Goal: Task Accomplishment & Management: Complete application form

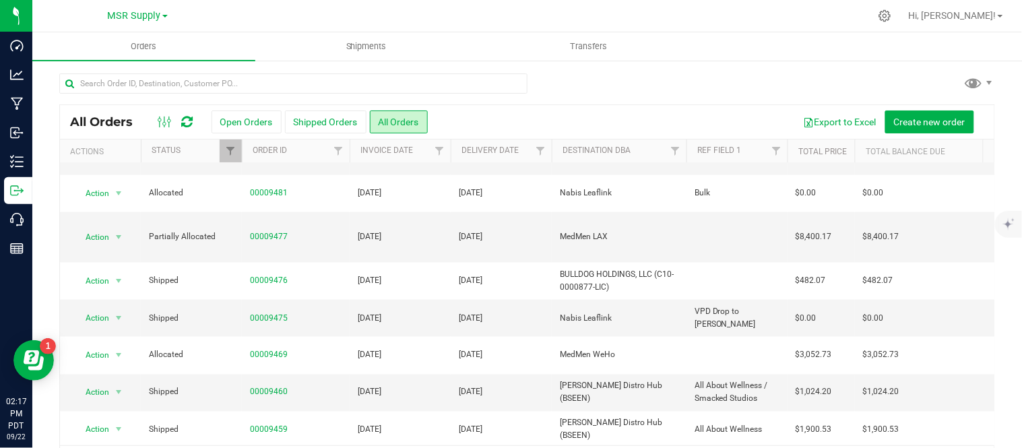
scroll to position [44, 0]
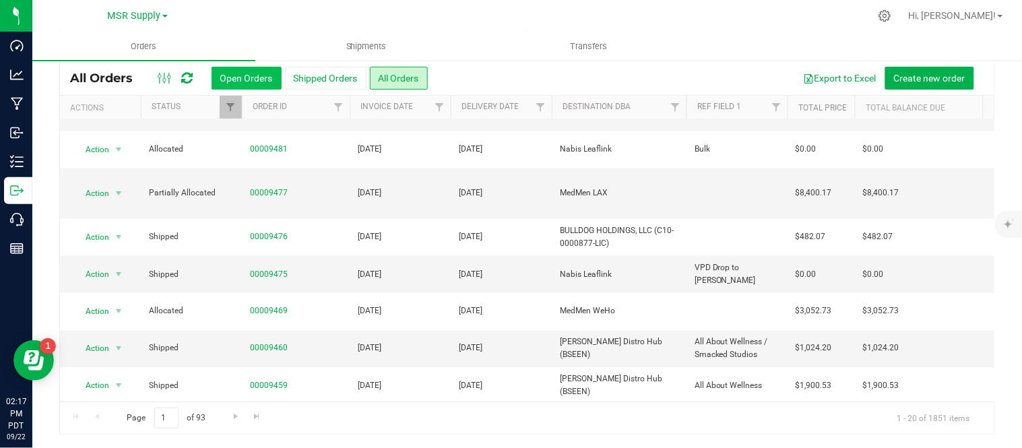
click at [257, 70] on button "Open Orders" at bounding box center [246, 78] width 70 height 23
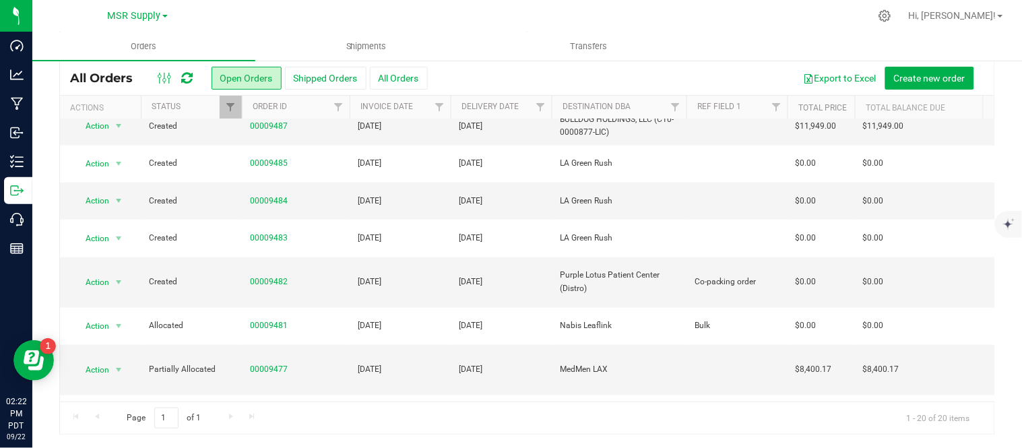
scroll to position [292, 0]
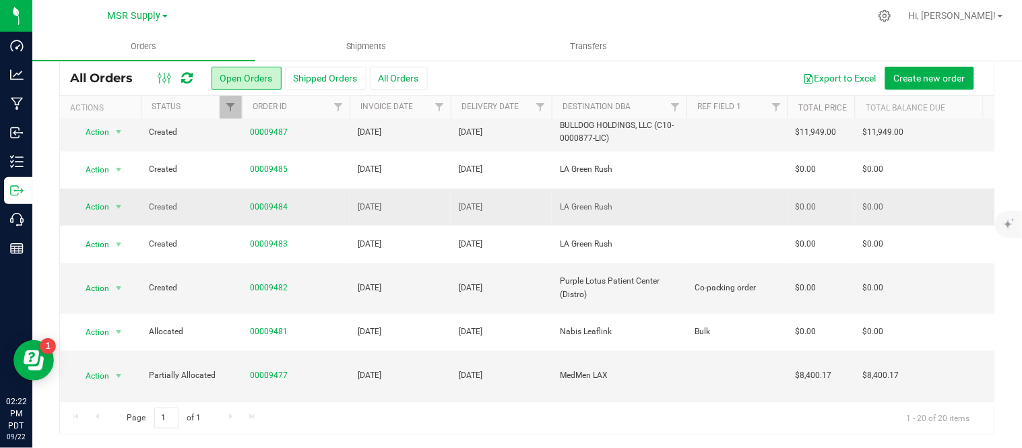
click at [729, 189] on td at bounding box center [736, 207] width 101 height 37
type input "this order should be on Nabis side of flourish"
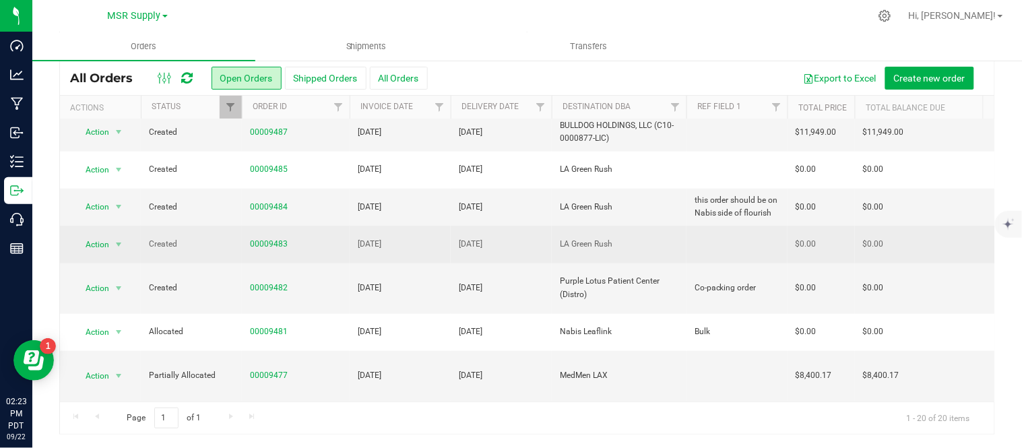
scroll to position [166, 0]
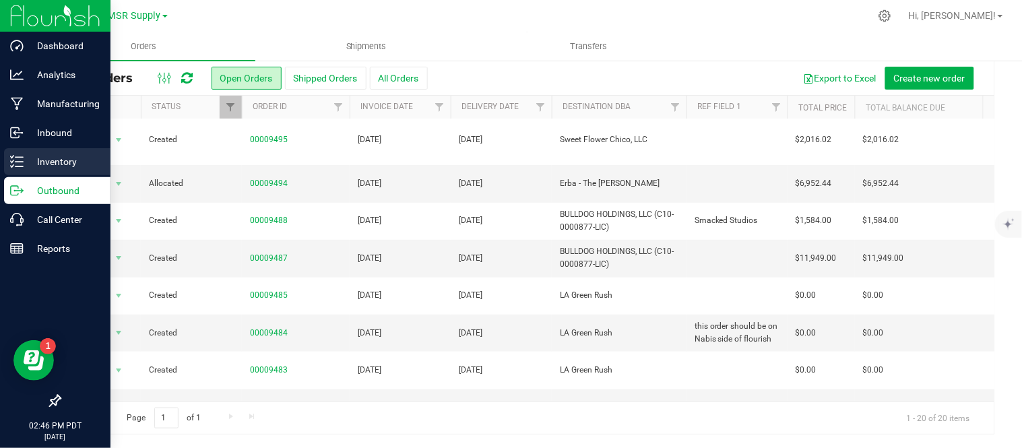
click at [30, 158] on p "Inventory" at bounding box center [64, 162] width 81 height 16
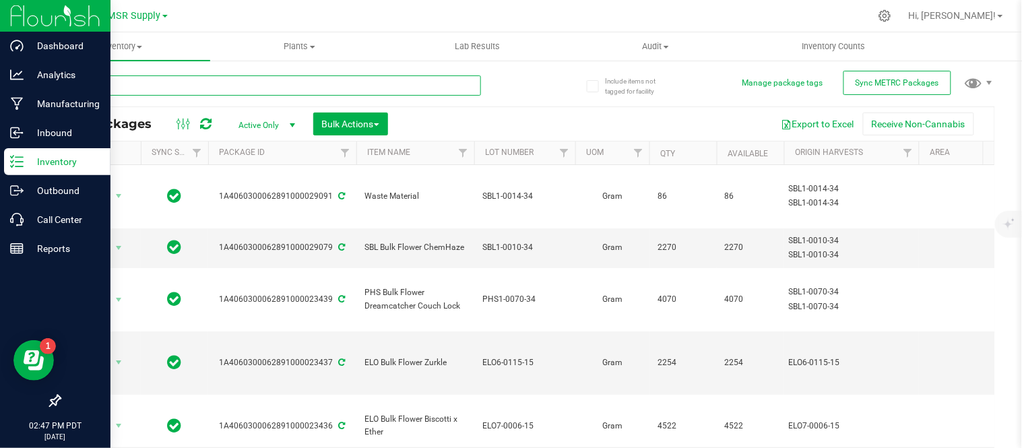
click at [354, 78] on input "text" at bounding box center [270, 85] width 422 height 20
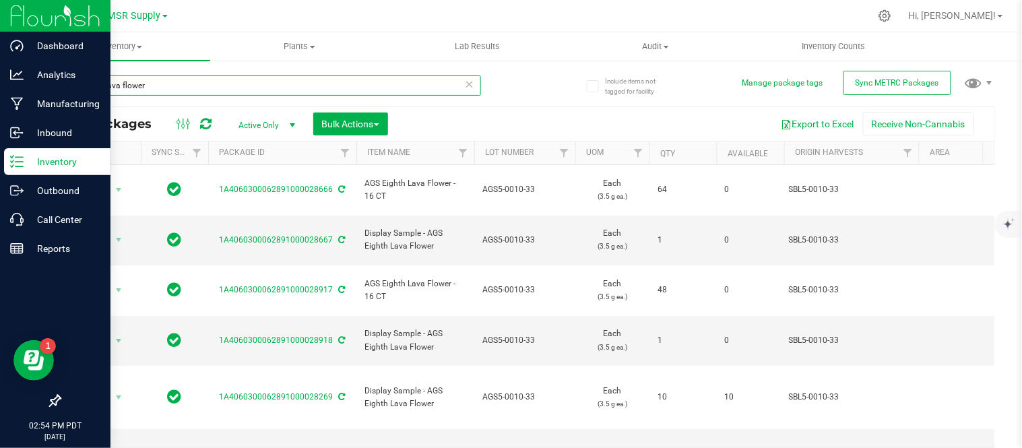
click at [174, 90] on input "eighth lava flower" at bounding box center [270, 85] width 422 height 20
type input "eighth moonbe"
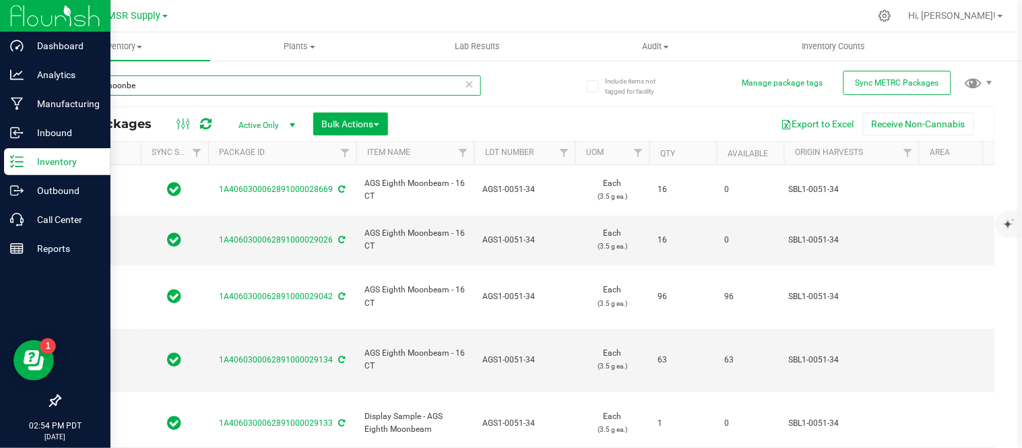
scroll to position [32, 0]
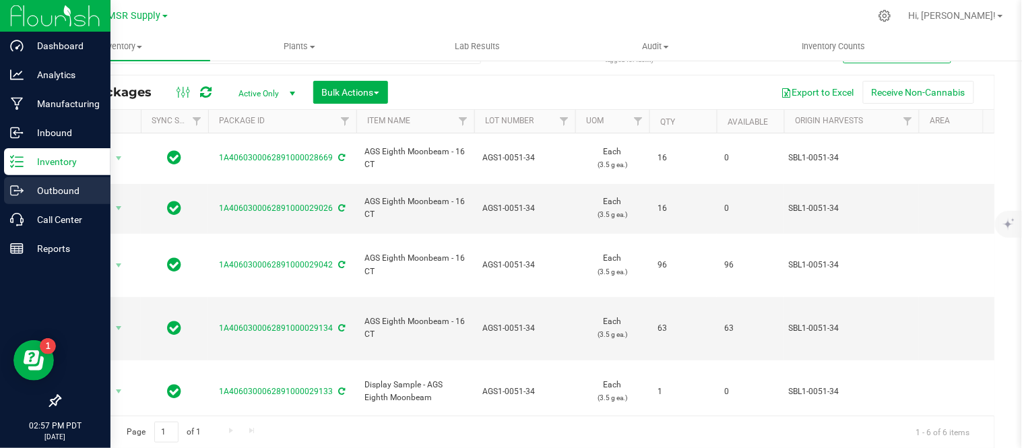
click at [51, 196] on p "Outbound" at bounding box center [64, 191] width 81 height 16
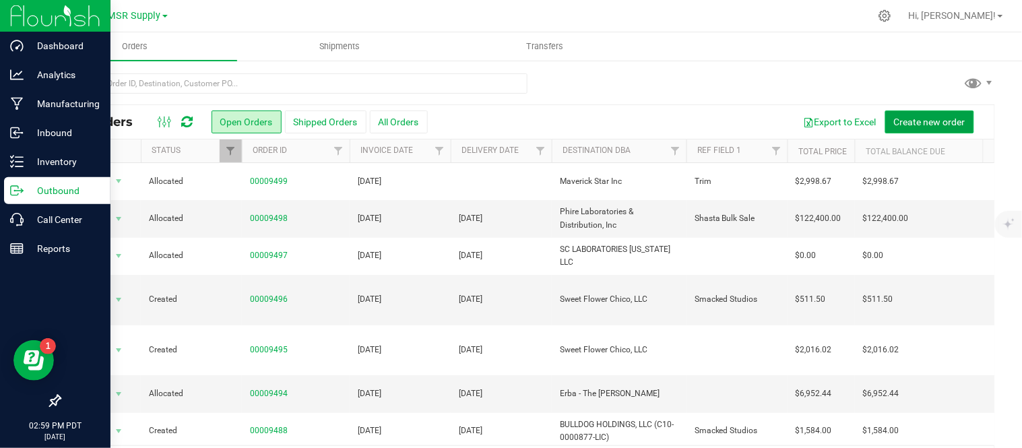
click at [894, 119] on span "Create new order" at bounding box center [929, 122] width 71 height 11
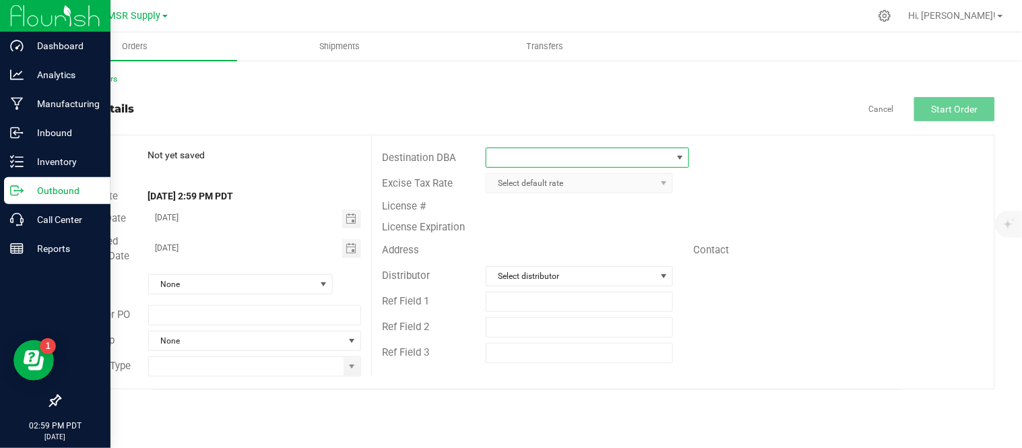
click at [601, 156] on span at bounding box center [578, 157] width 185 height 19
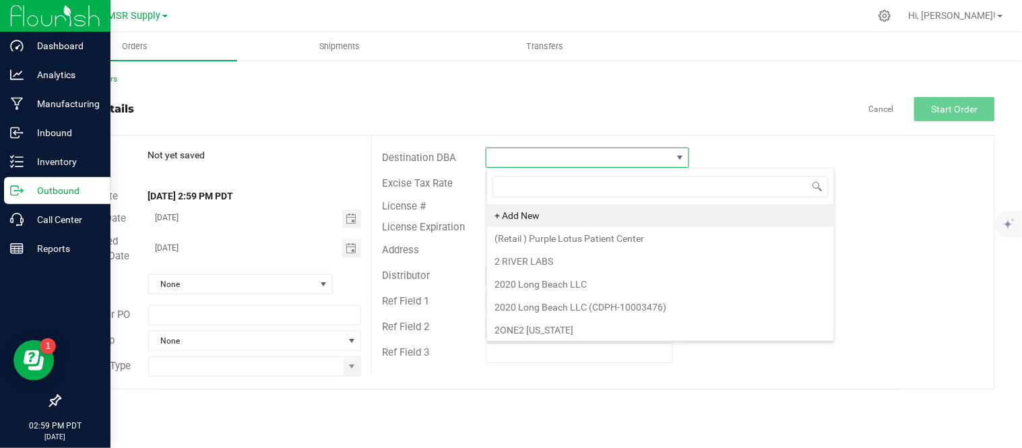
scroll to position [20, 203]
type input "purpl"
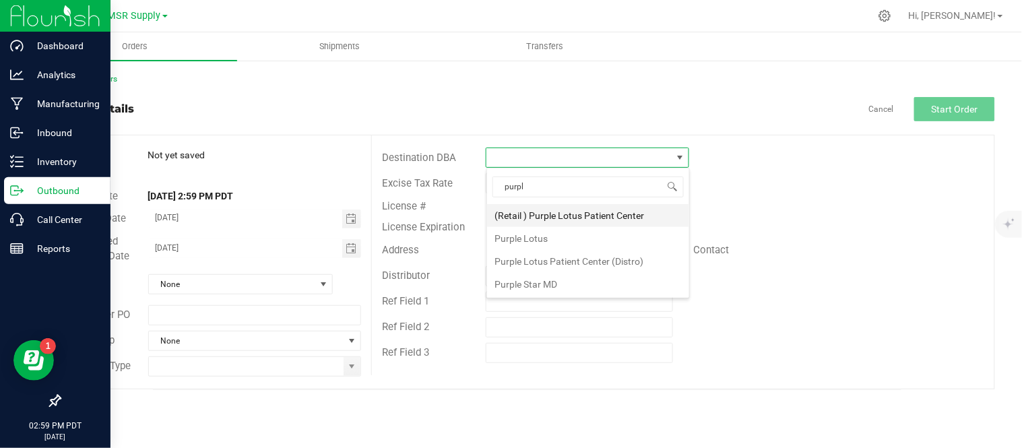
click at [571, 220] on li "(Retail ) Purple Lotus Patient Center" at bounding box center [588, 215] width 202 height 23
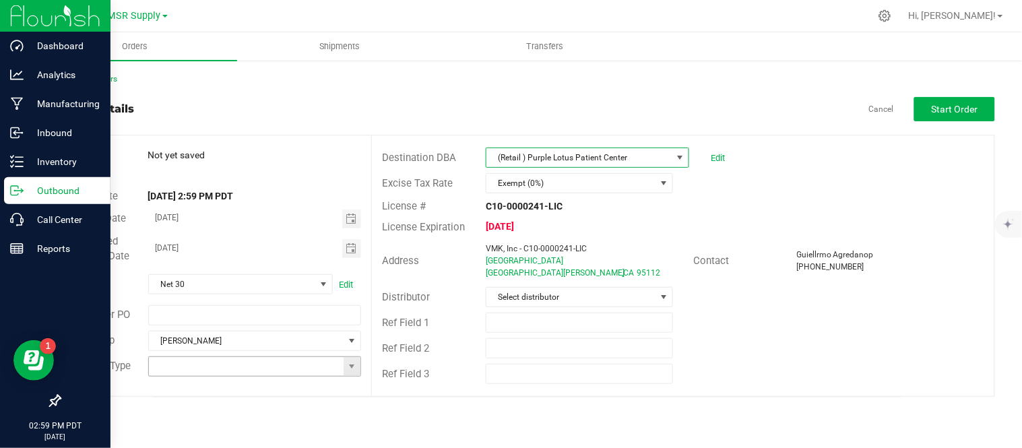
click at [346, 369] on span at bounding box center [351, 366] width 17 height 19
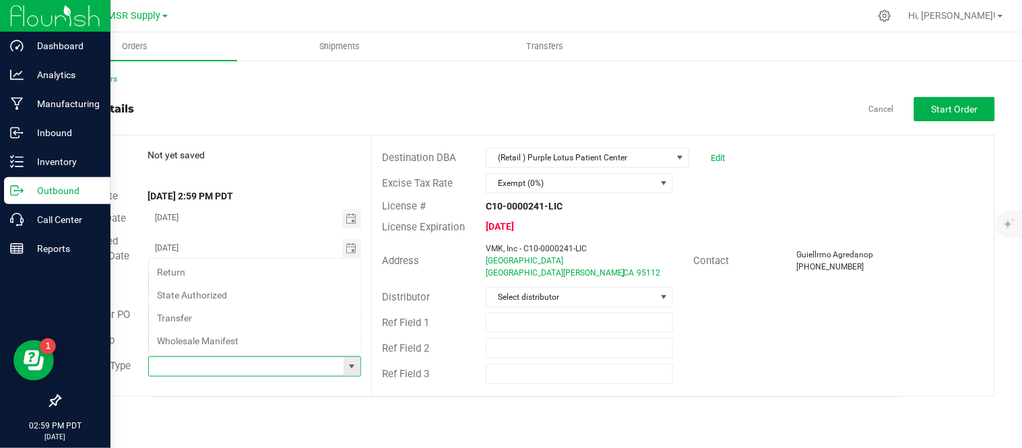
scroll to position [20, 211]
click at [274, 339] on li "Wholesale Manifest" at bounding box center [255, 340] width 212 height 23
type input "Wholesale Manifest"
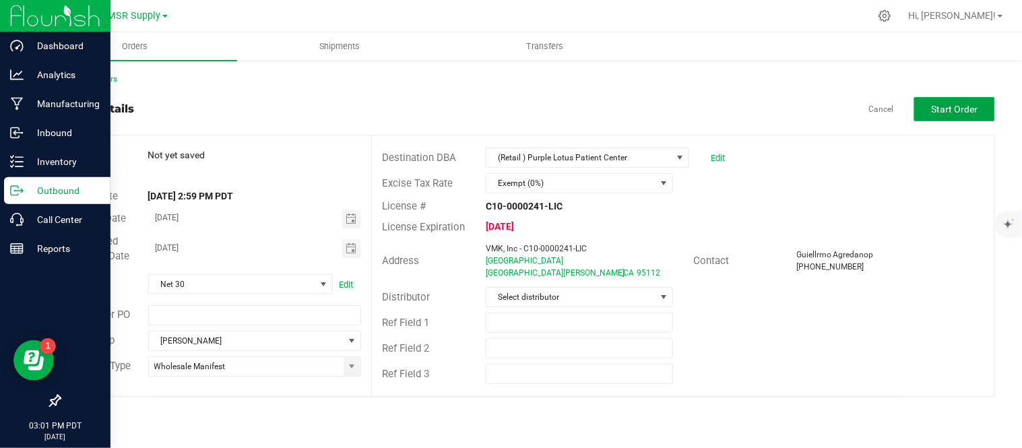
click at [965, 104] on span "Start Order" at bounding box center [954, 109] width 46 height 11
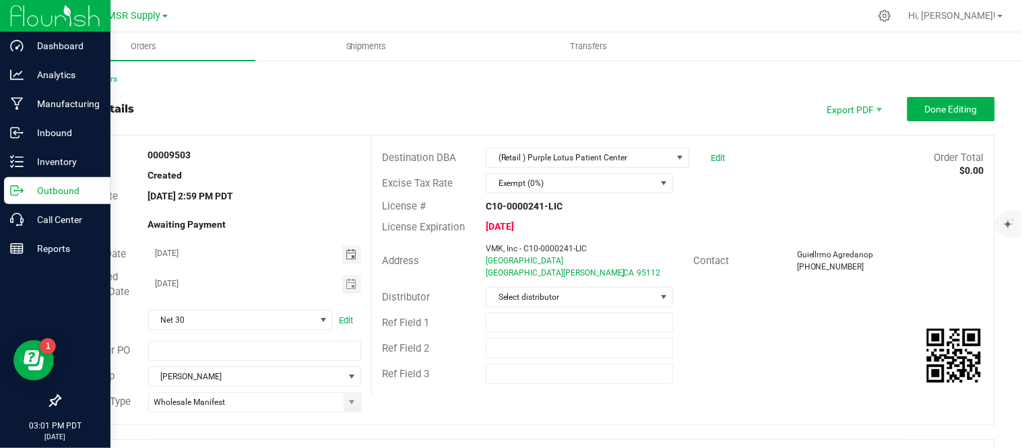
click at [352, 254] on span "Toggle calendar" at bounding box center [351, 254] width 11 height 11
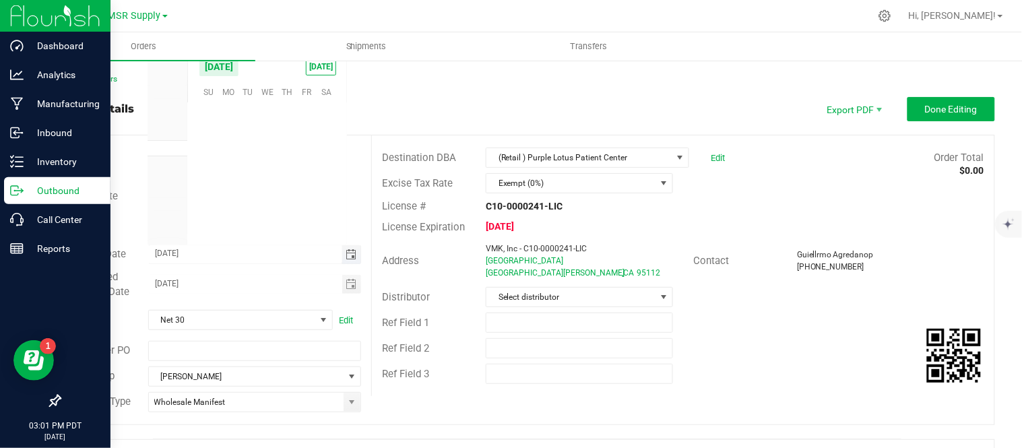
scroll to position [218430, 0]
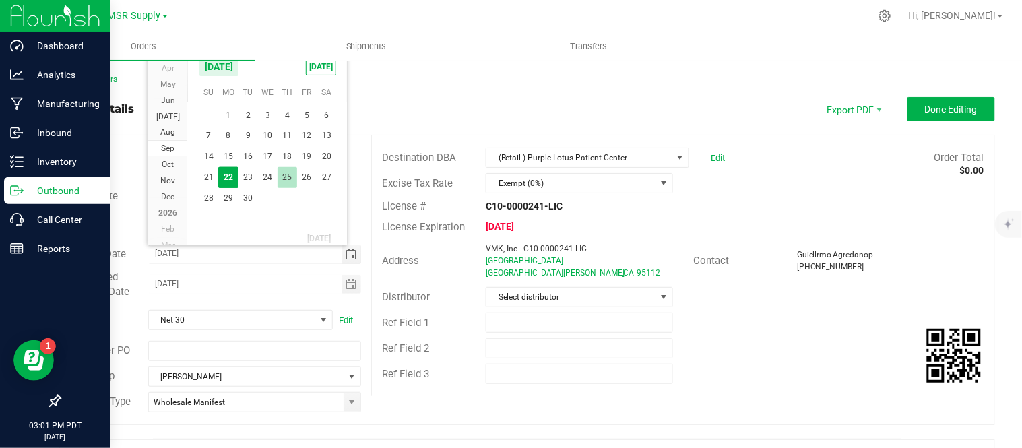
click at [281, 176] on span "25" at bounding box center [287, 177] width 20 height 21
type input "[DATE]"
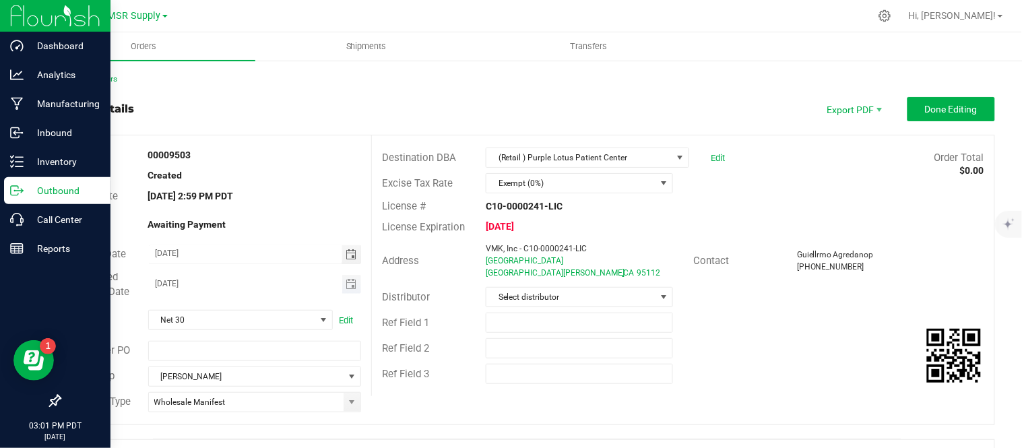
click at [343, 290] on span "Toggle calendar" at bounding box center [352, 284] width 20 height 19
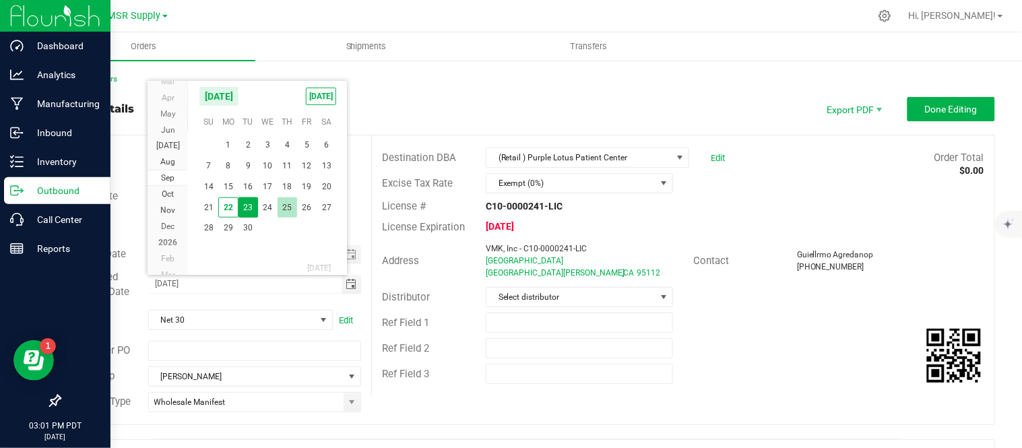
click at [281, 202] on span "25" at bounding box center [287, 207] width 20 height 21
type input "[DATE]"
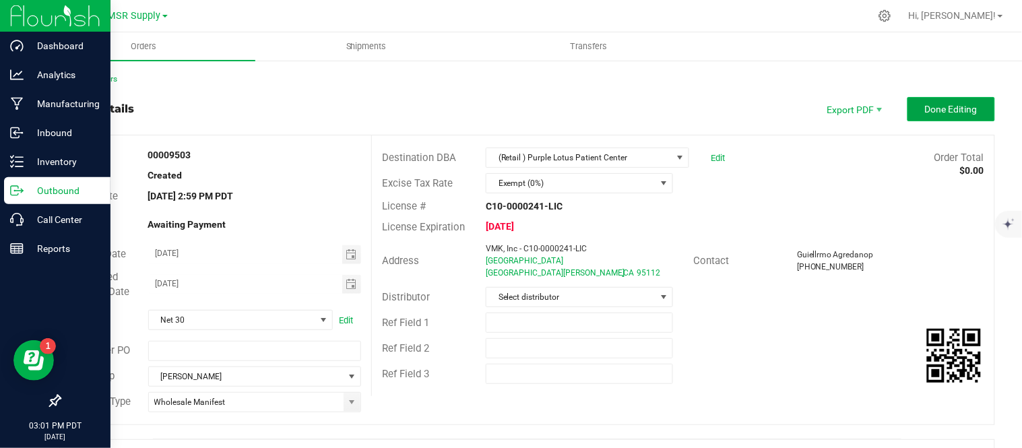
click at [944, 110] on span "Done Editing" at bounding box center [951, 109] width 53 height 11
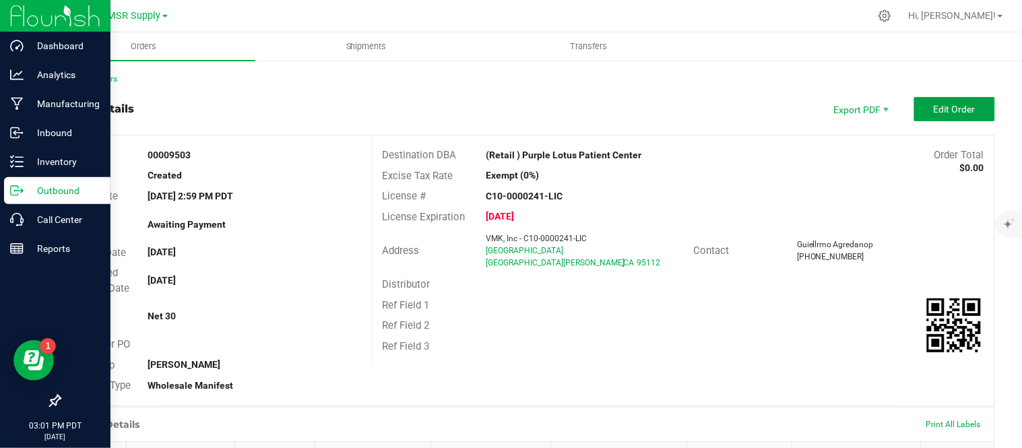
click at [944, 110] on span "Edit Order" at bounding box center [954, 109] width 42 height 11
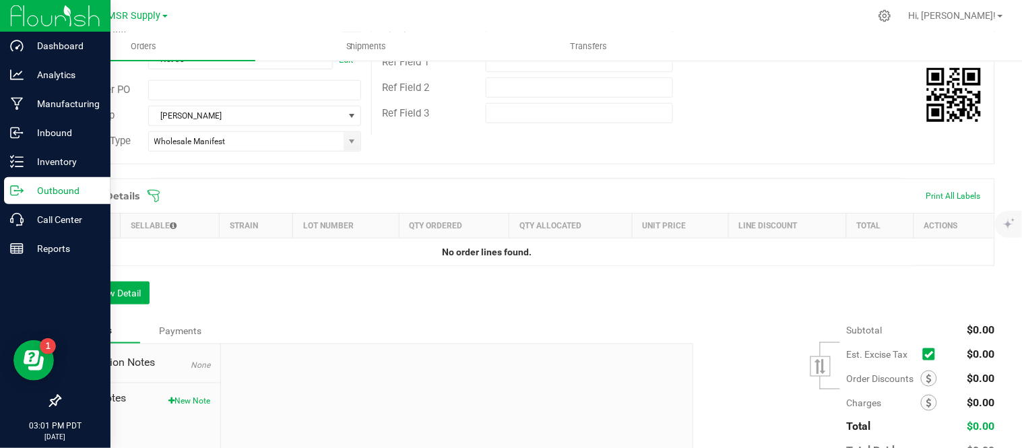
scroll to position [261, 0]
click at [119, 295] on button "Add New Detail" at bounding box center [104, 292] width 90 height 23
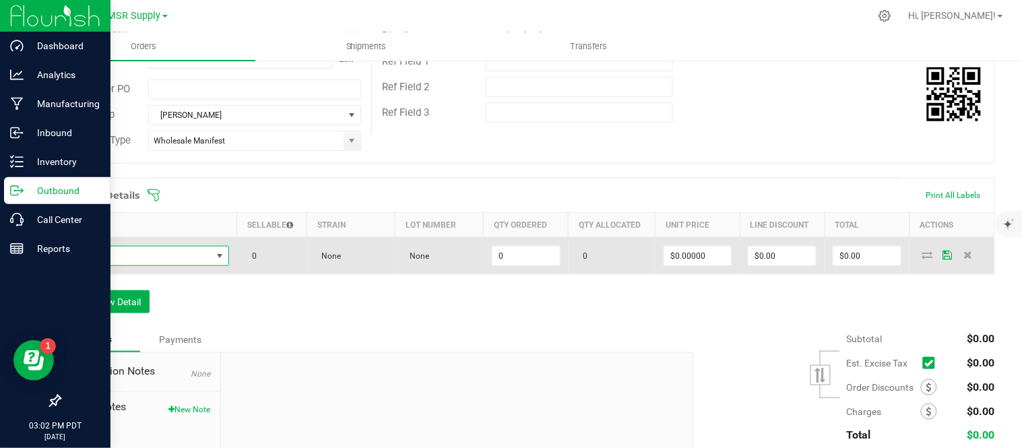
click at [184, 258] on span "NO DATA FOUND" at bounding box center [140, 256] width 142 height 19
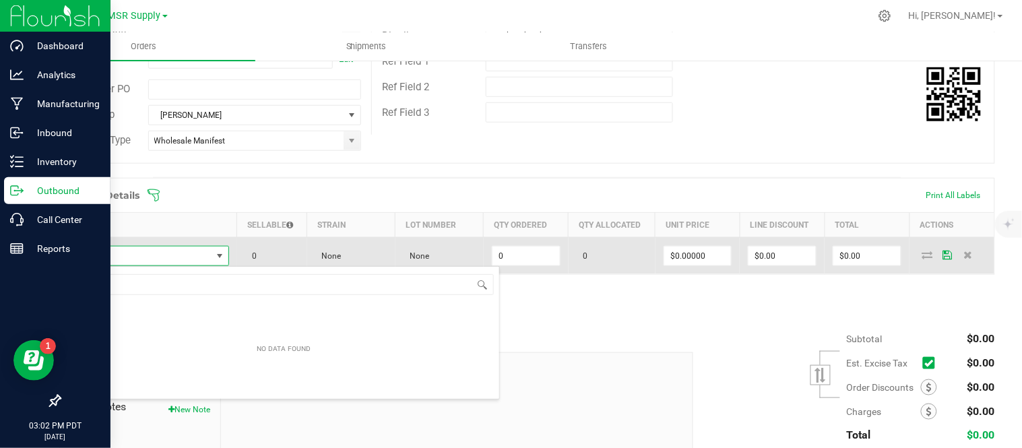
scroll to position [20, 156]
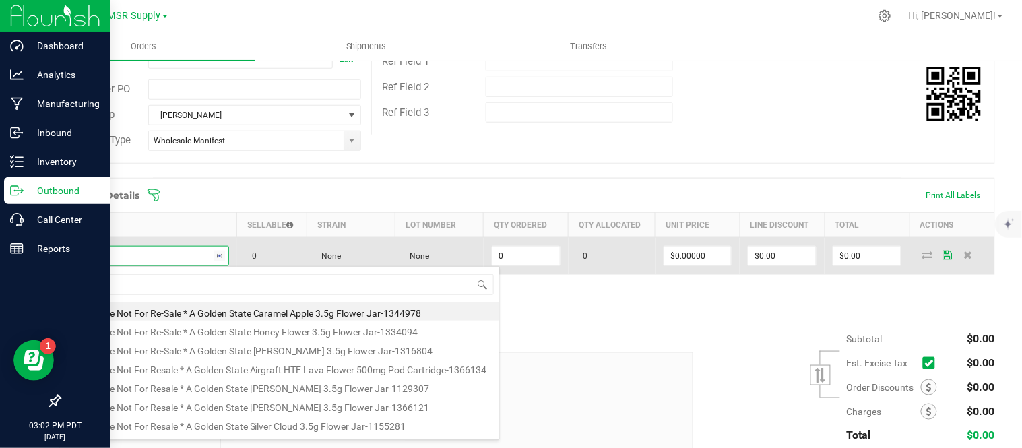
type input "mini"
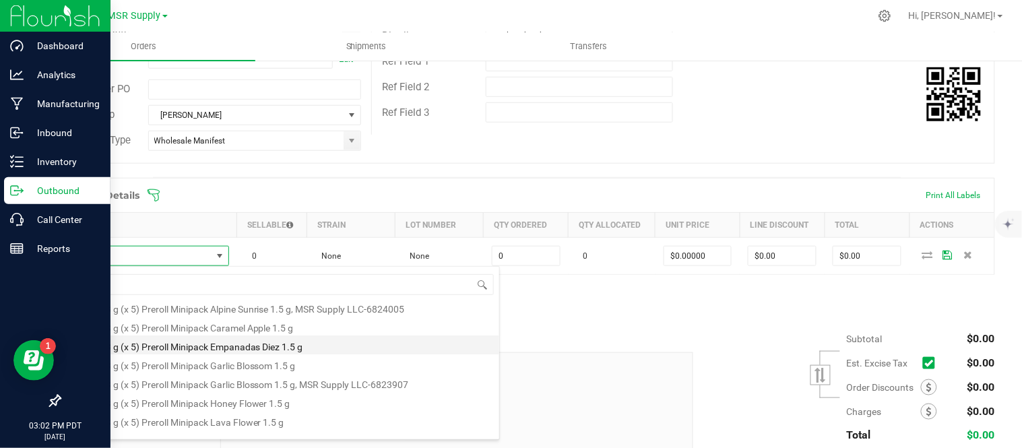
scroll to position [22, 0]
click at [298, 369] on li "AGS 0.3 g (x 5) Preroll Minipack Garlic Blossom 1.5 g" at bounding box center [284, 364] width 430 height 19
type input "0 ea"
type input "$12.75000"
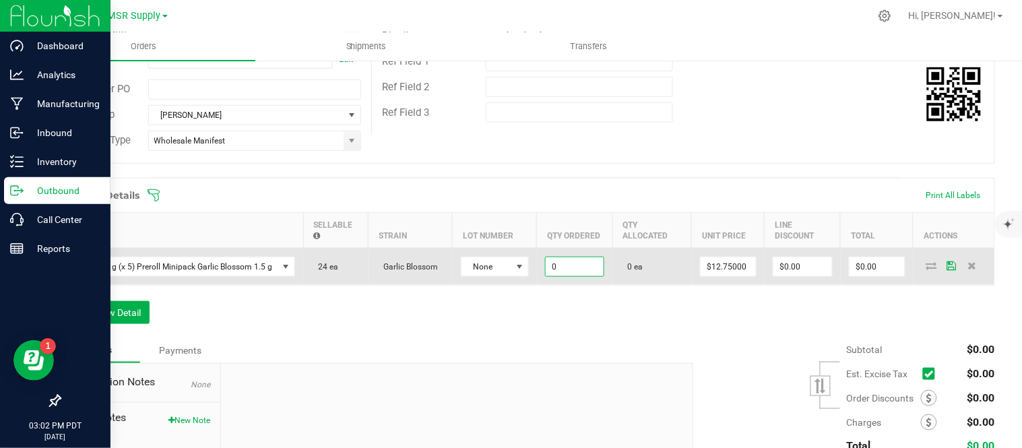
click at [581, 263] on input "0" at bounding box center [575, 266] width 58 height 19
type input "3"
type input "20 ea"
type input "12.75"
type input "$255.00"
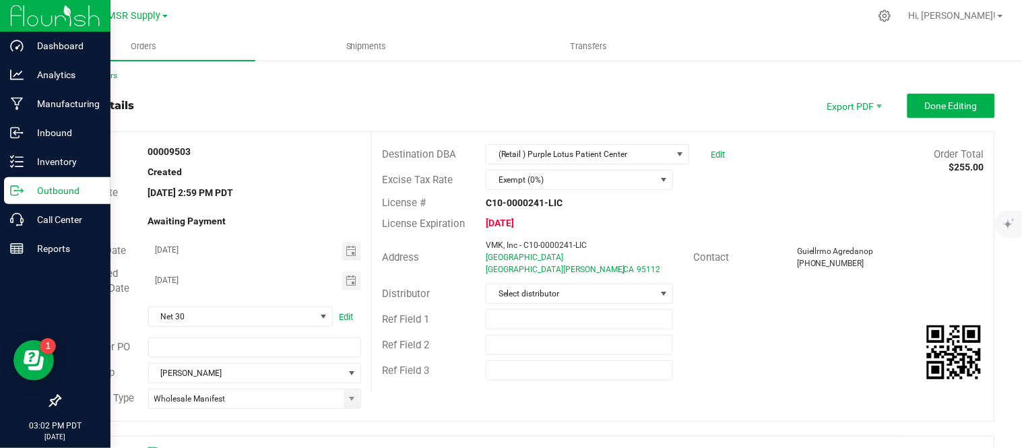
scroll to position [0, 0]
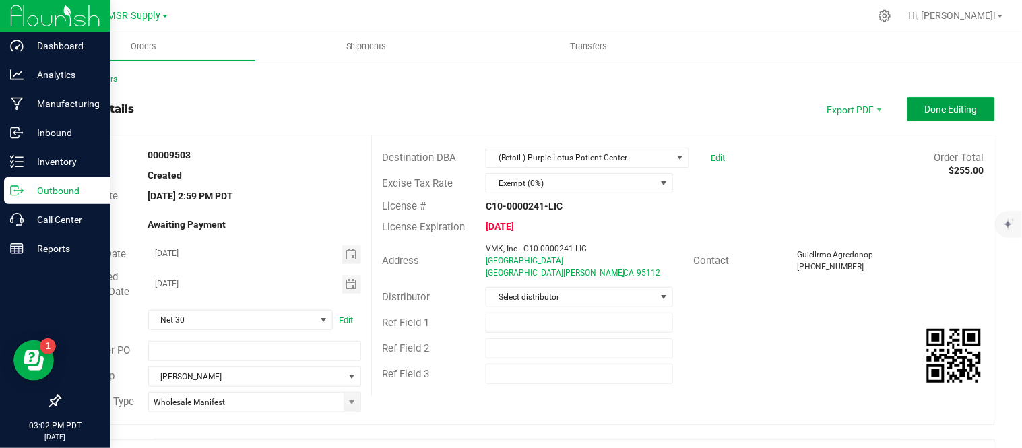
click at [950, 106] on span "Done Editing" at bounding box center [951, 109] width 53 height 11
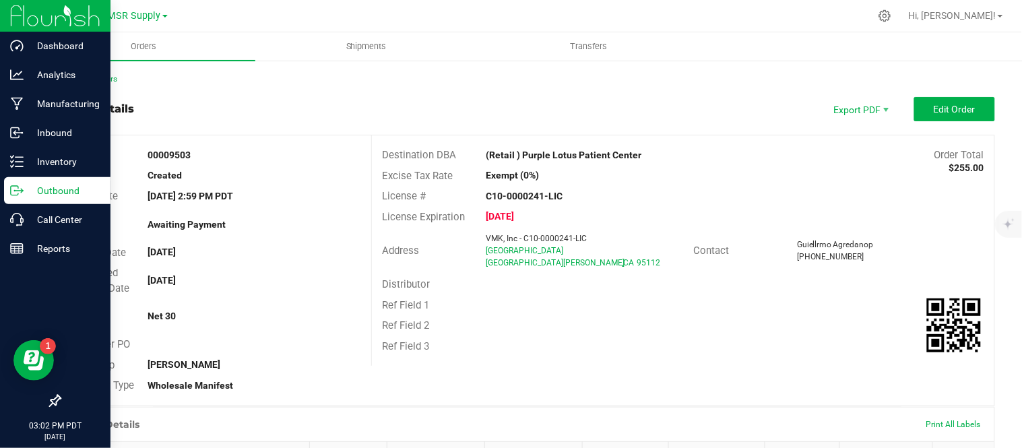
click at [61, 189] on p "Outbound" at bounding box center [64, 191] width 81 height 16
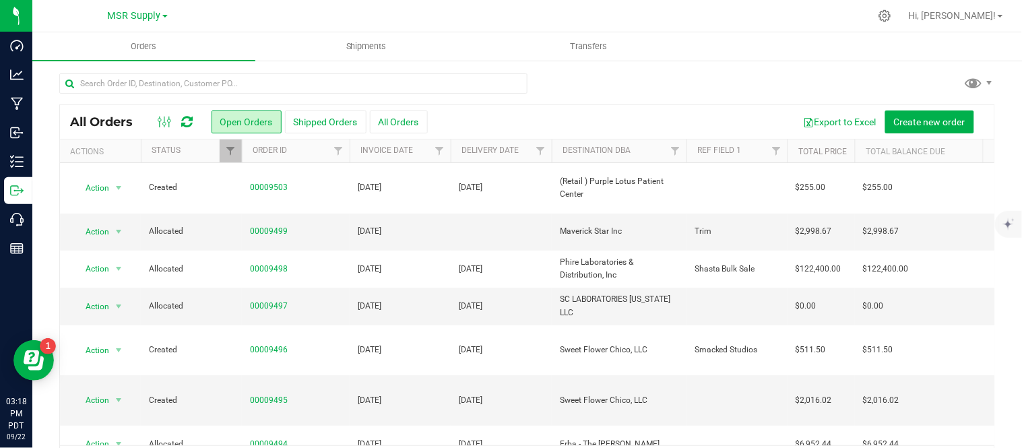
click at [808, 71] on div "All Orders Open Orders Shipped Orders All Orders Export to Excel Create new ord…" at bounding box center [526, 275] width 989 height 432
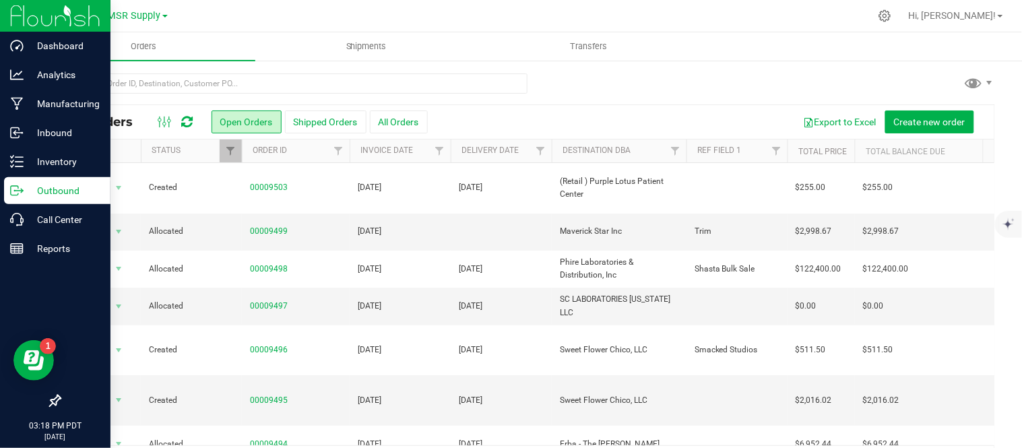
click at [48, 191] on p "Outbound" at bounding box center [64, 191] width 81 height 16
